Goal: Task Accomplishment & Management: Manage account settings

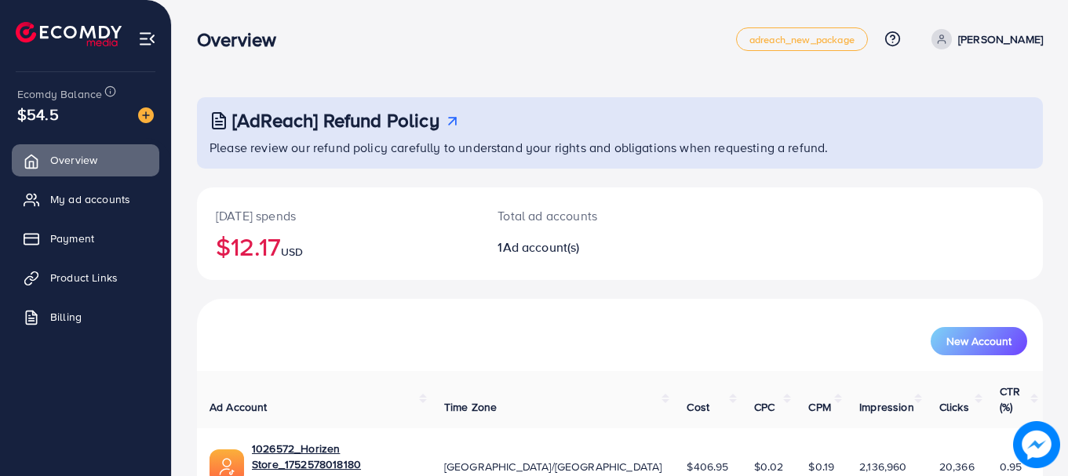
click at [254, 277] on div "[DATE] spends $12.17 USD" at bounding box center [338, 234] width 282 height 93
click at [250, 266] on div "[DATE] spends $12.17 USD" at bounding box center [338, 234] width 282 height 93
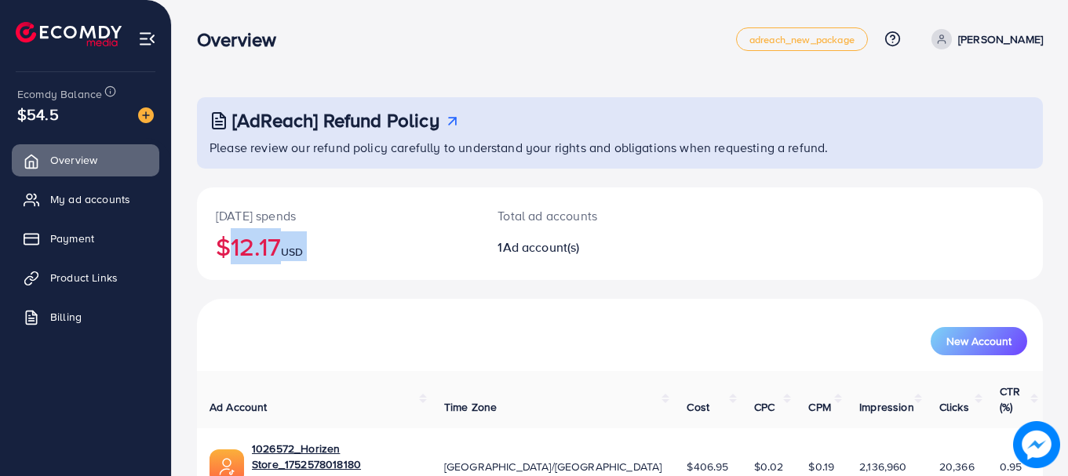
click at [250, 266] on div "[DATE] spends $12.17 USD" at bounding box center [338, 234] width 282 height 93
click at [255, 257] on h2 "$12.17 USD" at bounding box center [338, 247] width 244 height 30
drag, startPoint x: 255, startPoint y: 257, endPoint x: 123, endPoint y: 195, distance: 145.7
click at [123, 195] on span "My ad accounts" at bounding box center [94, 200] width 80 height 16
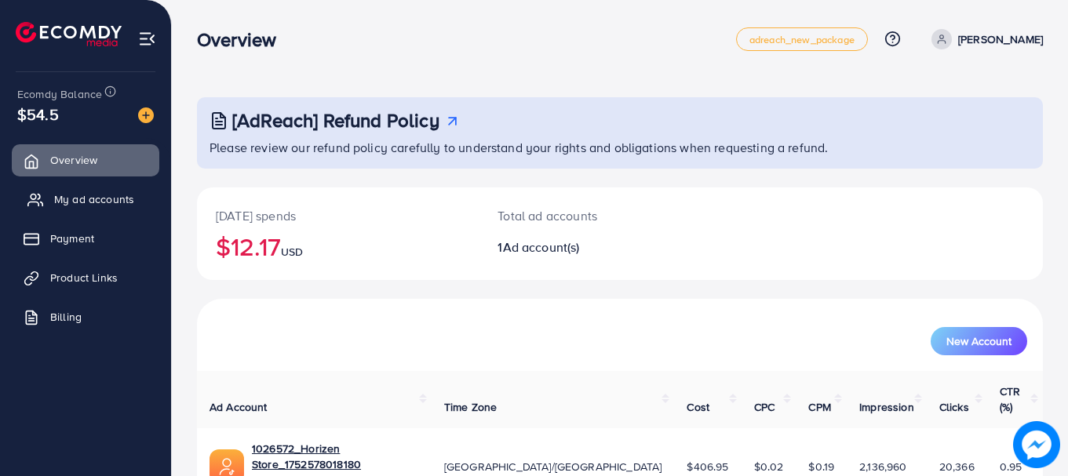
click at [123, 195] on span "My ad accounts" at bounding box center [94, 200] width 80 height 16
